Goal: Obtain resource: Download file/media

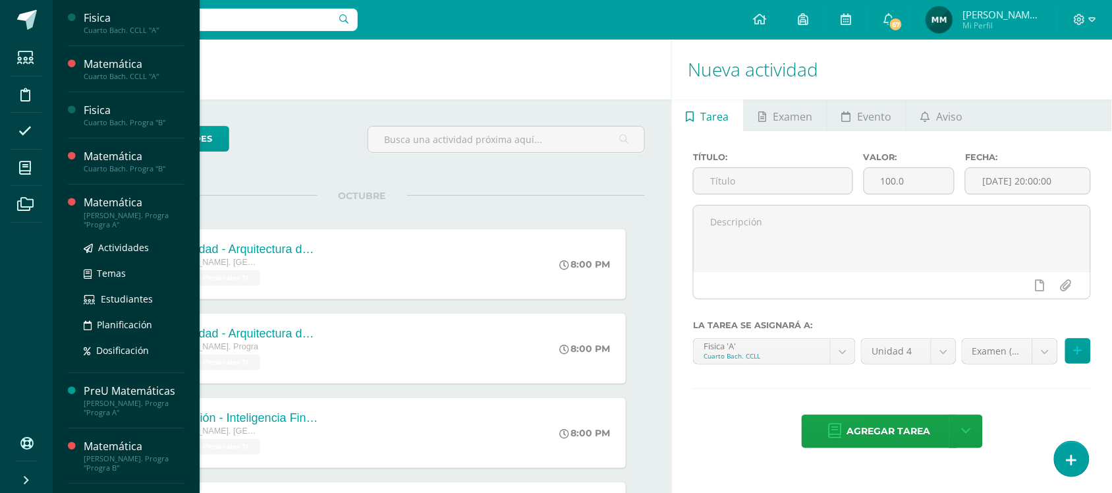
click at [126, 219] on div "[PERSON_NAME]. Progra "Progra A"" at bounding box center [134, 220] width 100 height 18
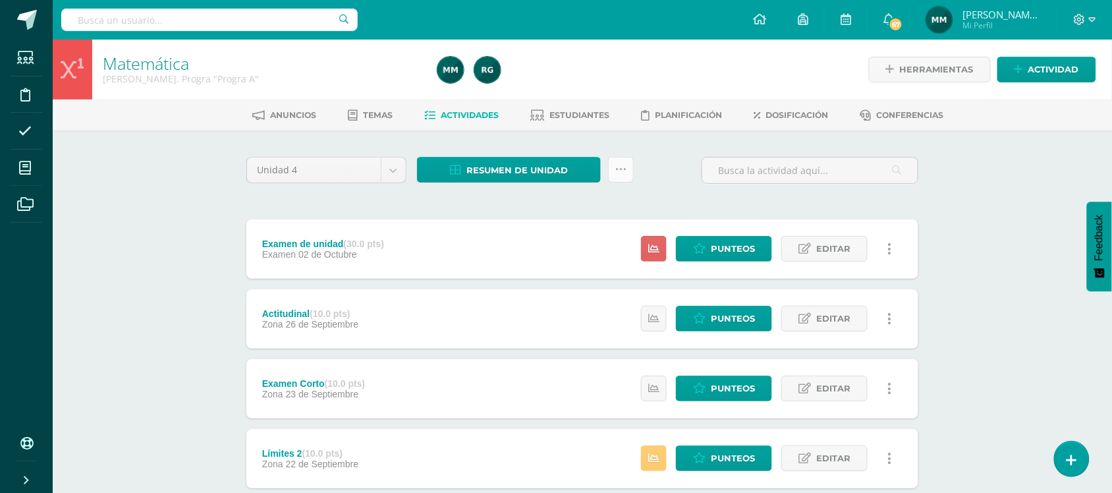
click at [619, 164] on icon at bounding box center [620, 169] width 11 height 11
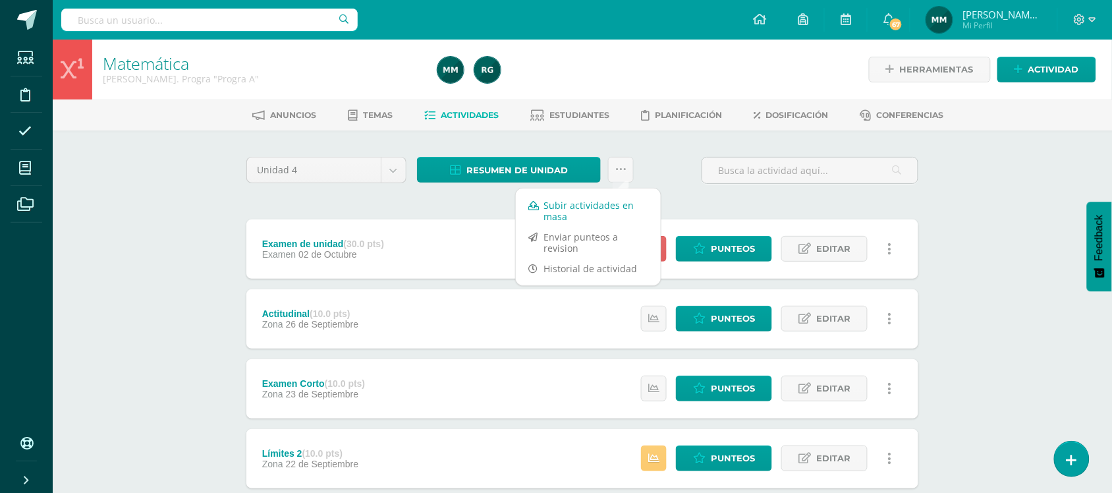
click at [623, 196] on link "Subir actividades en masa" at bounding box center [588, 211] width 145 height 32
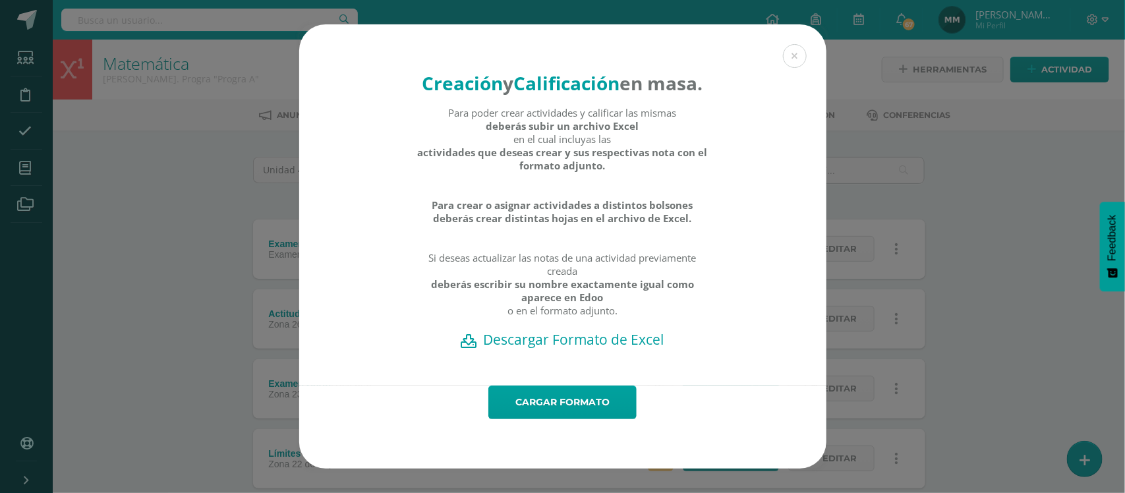
click at [633, 349] on h2 "Descargar Formato de Excel" at bounding box center [562, 339] width 481 height 18
